Goal: Navigation & Orientation: Find specific page/section

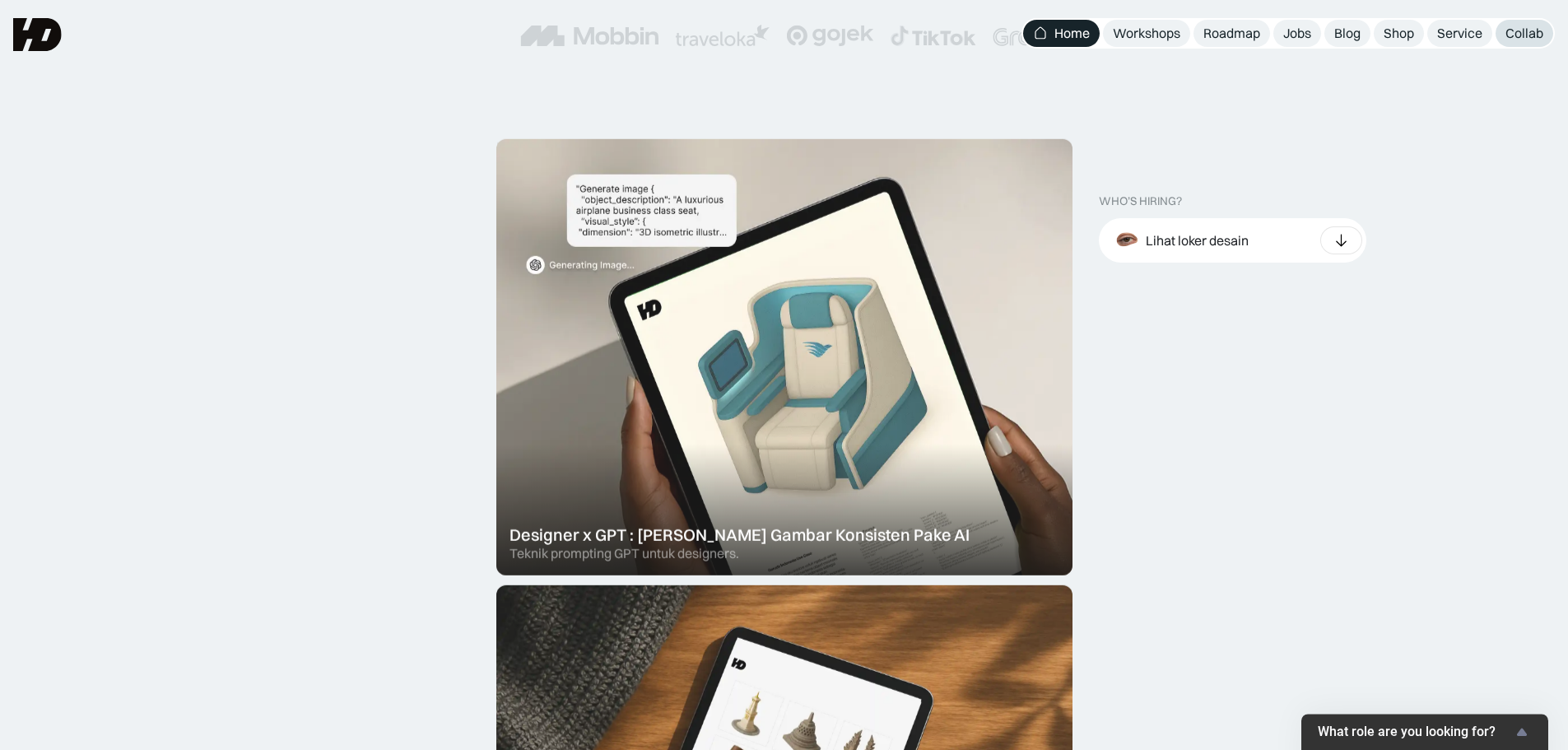
scroll to position [330, 0]
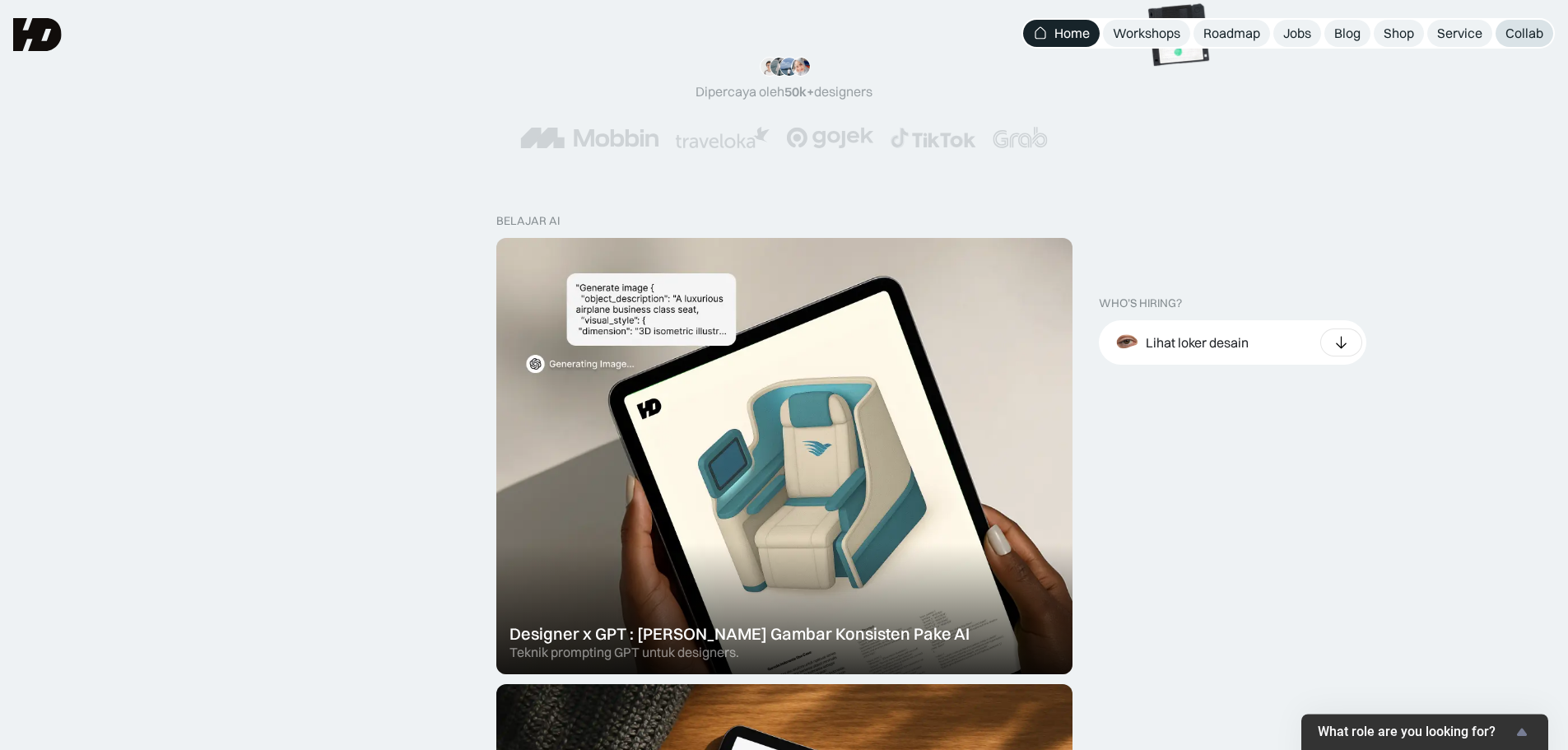
click at [1251, 45] on link "Collab" at bounding box center [1525, 33] width 58 height 27
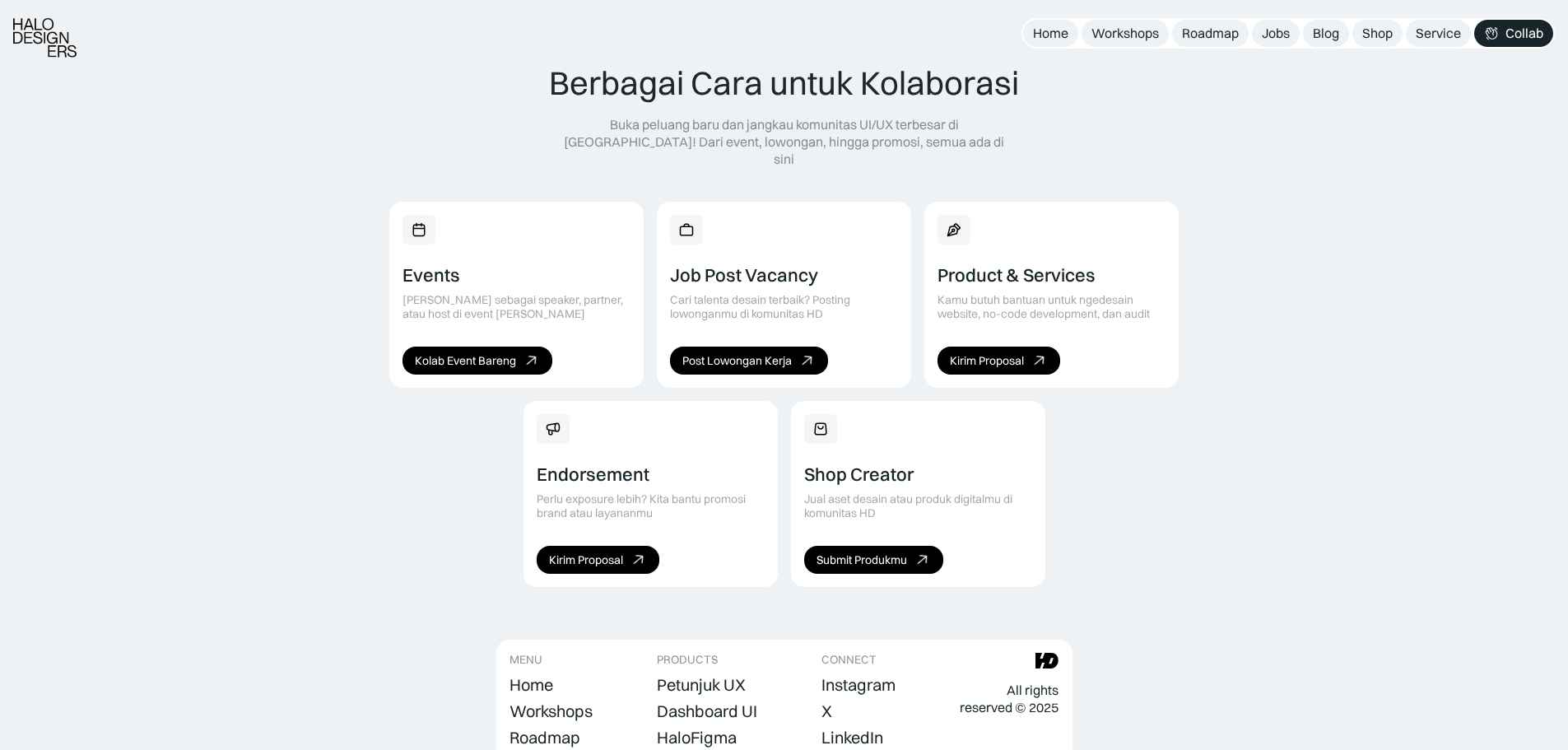
scroll to position [1135, 0]
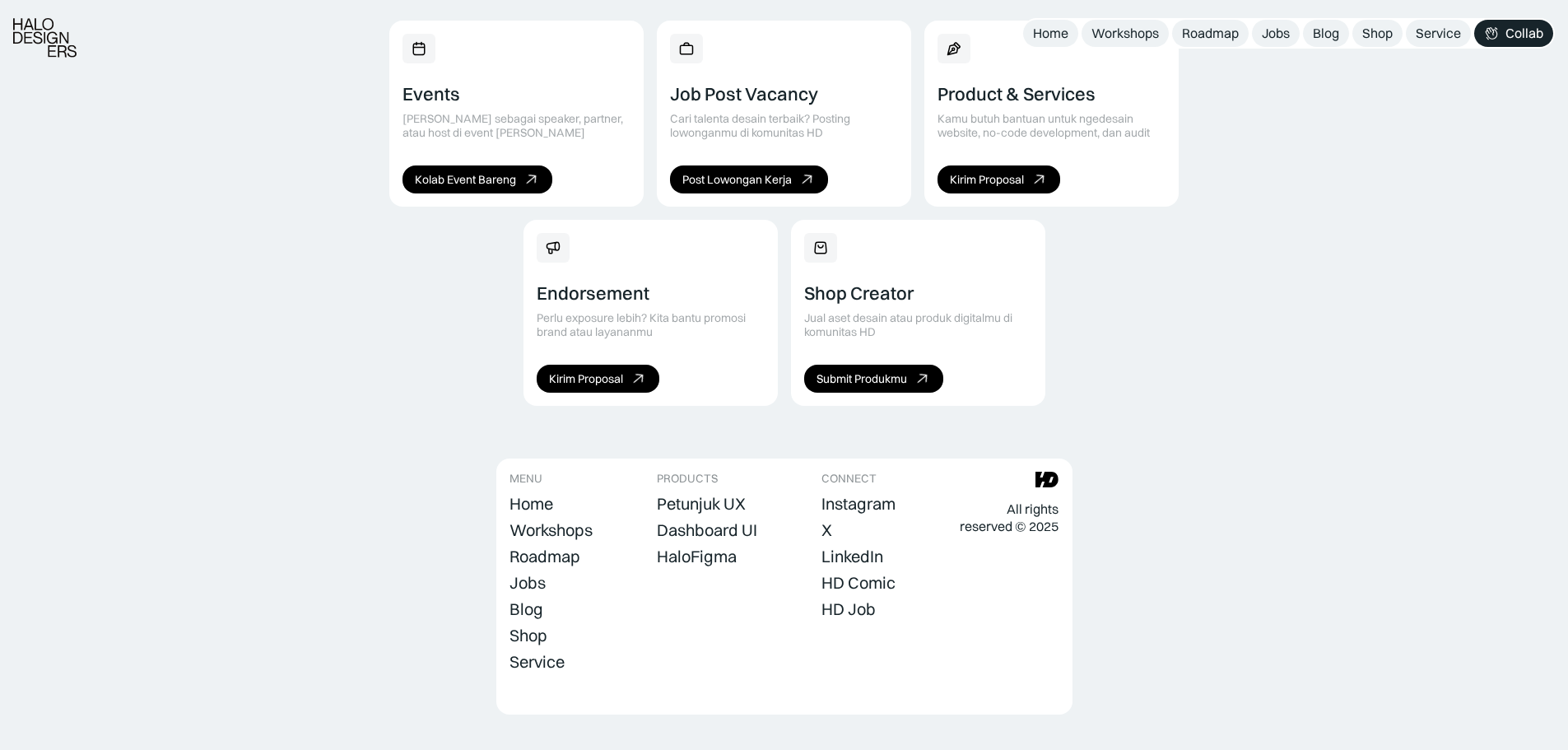
click at [47, 33] on img at bounding box center [45, 37] width 63 height 39
